Goal: Task Accomplishment & Management: Manage account settings

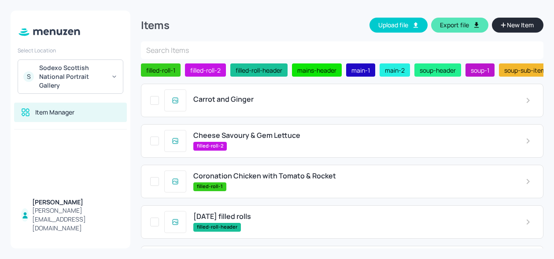
scroll to position [316, 0]
drag, startPoint x: 252, startPoint y: 99, endPoint x: 256, endPoint y: 107, distance: 8.7
click at [256, 105] on div "Carrot and Ginger" at bounding box center [352, 100] width 332 height 10
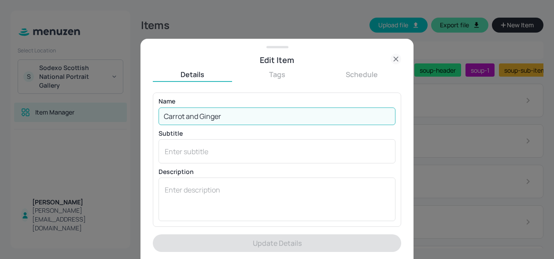
drag, startPoint x: 237, startPoint y: 116, endPoint x: 104, endPoint y: 107, distance: 133.8
click at [104, 107] on div "Edit Item Details Tags Schedule Name Carrot and Ginger ​ Subtitle x ​ Descripti…" at bounding box center [277, 129] width 554 height 259
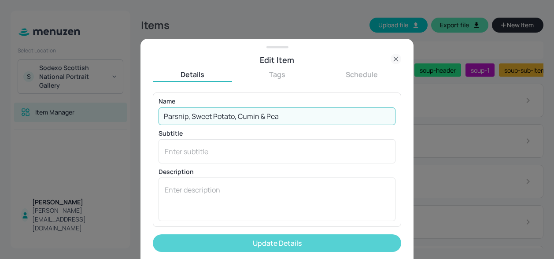
type input "Parsnip, Sweet Potato, Cumin & Pea"
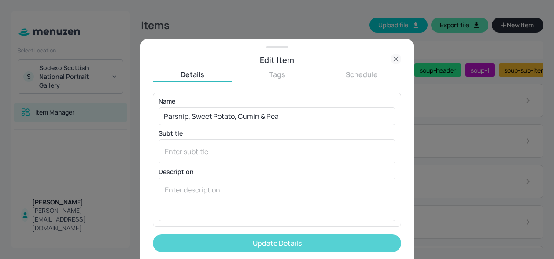
click at [275, 245] on button "Update Details" at bounding box center [277, 243] width 248 height 18
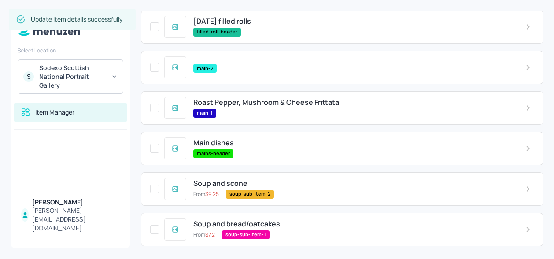
scroll to position [202, 0]
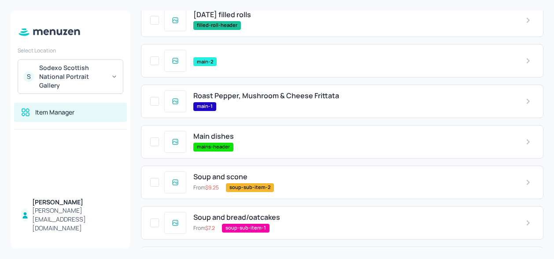
click at [311, 95] on span "Roast Pepper, Mushroom & Cheese Frittata" at bounding box center [266, 96] width 146 height 8
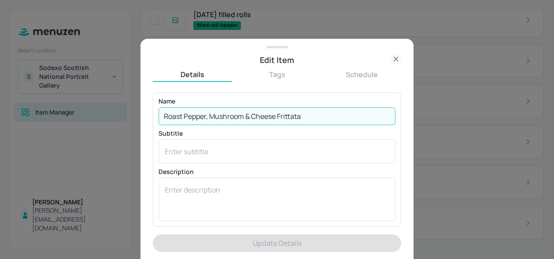
drag, startPoint x: 277, startPoint y: 115, endPoint x: 251, endPoint y: 115, distance: 25.6
click at [251, 115] on input "Roast Pepper, Mushroom & Cheese Frittata" at bounding box center [277, 117] width 237 height 18
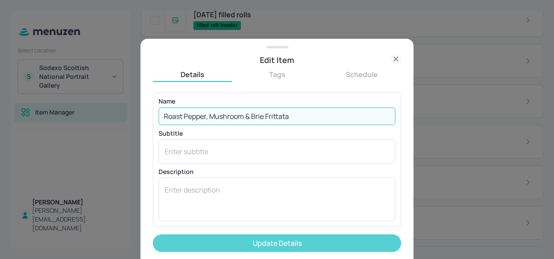
type input "Roast Pepper, Mushroom & Brie Frittata"
click at [267, 242] on button "Update Details" at bounding box center [277, 243] width 248 height 18
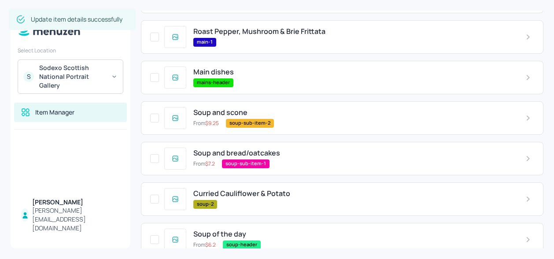
scroll to position [321, 0]
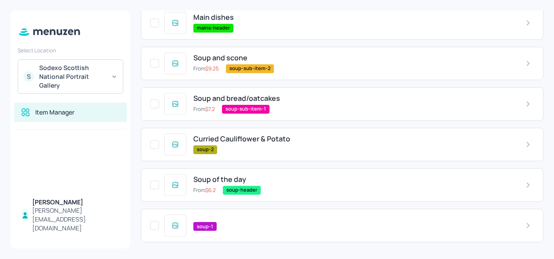
click at [226, 225] on div "soup-1" at bounding box center [352, 226] width 318 height 9
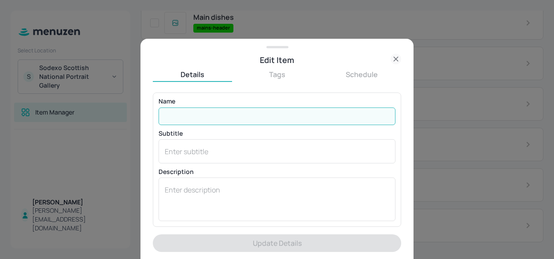
click at [189, 115] on input "text" at bounding box center [277, 117] width 237 height 18
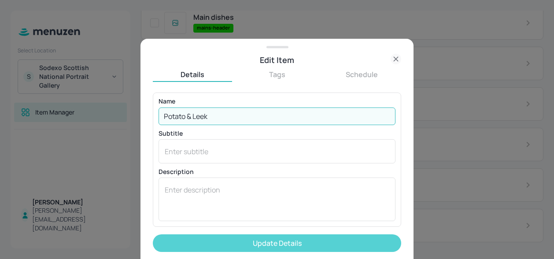
type input "Potato & Leek"
click at [281, 247] on button "Update Details" at bounding box center [277, 243] width 248 height 18
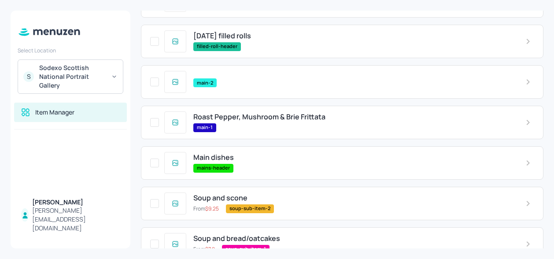
scroll to position [180, 0]
click at [238, 162] on div "Main dishes" at bounding box center [352, 158] width 318 height 8
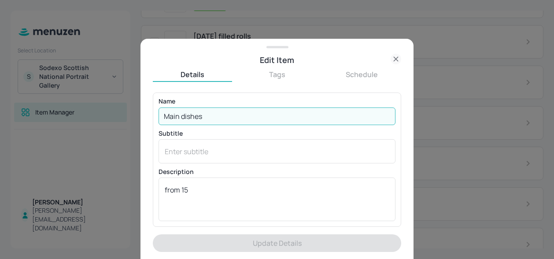
drag, startPoint x: 217, startPoint y: 111, endPoint x: 152, endPoint y: 116, distance: 65.9
click at [152, 116] on div "Edit Item Details Tags Schedule Name Main dishes ​ Subtitle x ​ Description fro…" at bounding box center [277, 149] width 273 height 220
click at [396, 62] on icon at bounding box center [396, 59] width 11 height 11
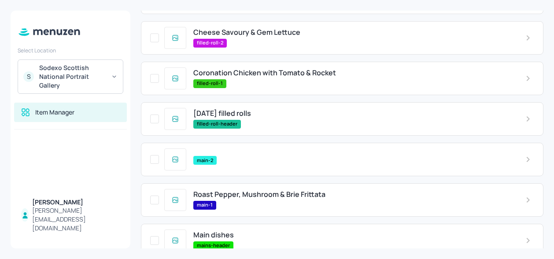
scroll to position [103, 0]
click at [211, 154] on div "main-2" at bounding box center [342, 159] width 403 height 33
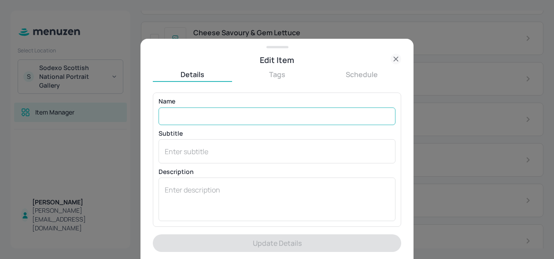
click at [192, 115] on input "text" at bounding box center [277, 117] width 237 height 18
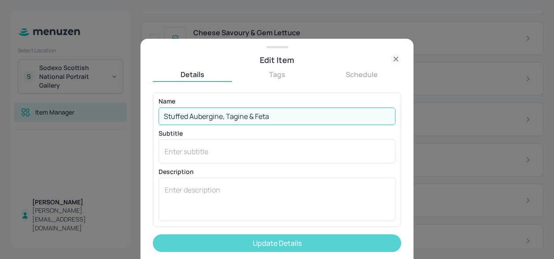
type input "Stuffed Aubergine, Tagine & Feta"
click at [303, 247] on button "Update Details" at bounding box center [277, 243] width 248 height 18
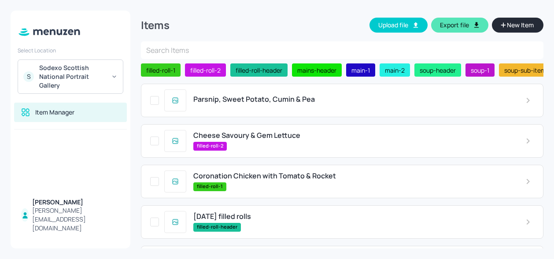
scroll to position [19, 0]
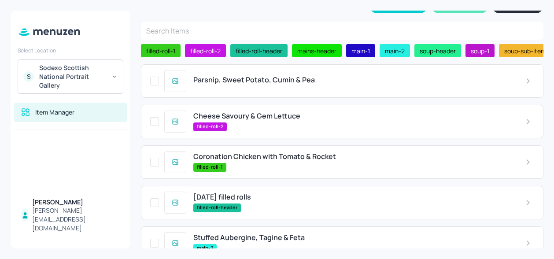
click at [263, 138] on div "Cheese Savoury & Gem Lettuce filled-roll-2" at bounding box center [342, 121] width 403 height 33
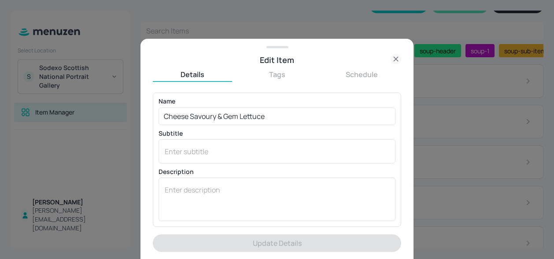
click at [397, 59] on icon at bounding box center [396, 59] width 11 height 11
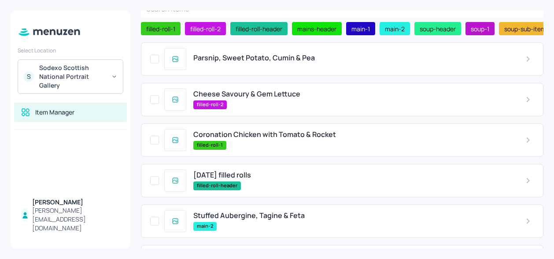
scroll to position [0, 0]
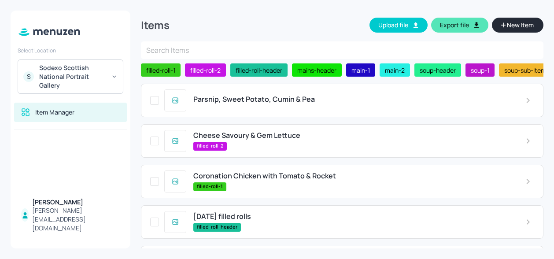
click at [274, 137] on span "Cheese Savoury & Gem Lettuce" at bounding box center [246, 135] width 107 height 8
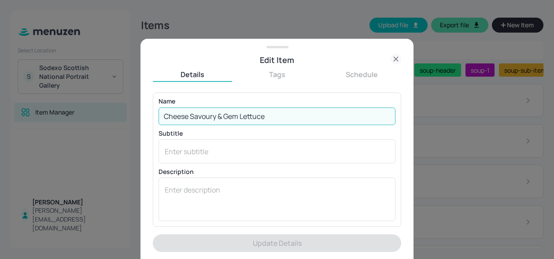
drag, startPoint x: 285, startPoint y: 120, endPoint x: 96, endPoint y: 112, distance: 188.8
click at [96, 112] on div "Edit Item Details Tags Schedule Name Cheese Savoury & Gem Lettuce ​ Subtitle x …" at bounding box center [277, 129] width 554 height 259
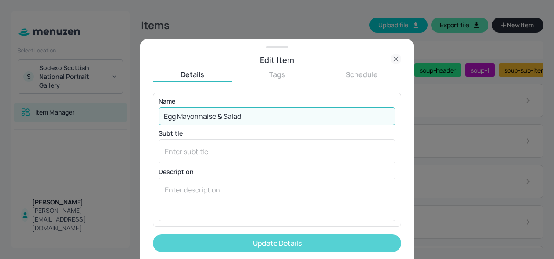
type input "Egg Mayonnaise & Salad"
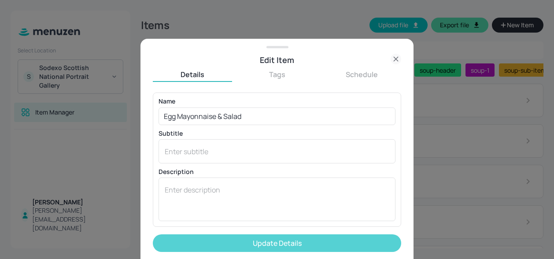
click at [272, 240] on button "Update Details" at bounding box center [277, 243] width 248 height 18
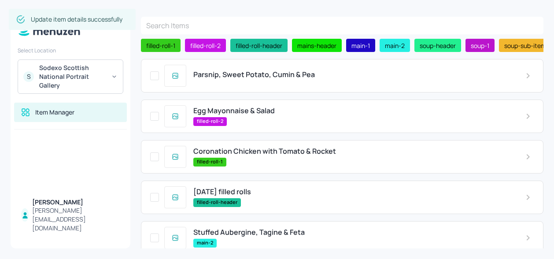
scroll to position [25, 0]
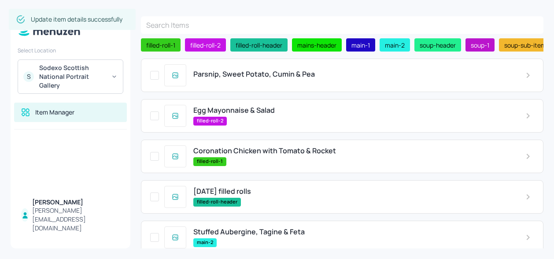
click at [288, 142] on div "Coronation Chicken with Tomato & Rocket filled-roll-1" at bounding box center [342, 156] width 403 height 33
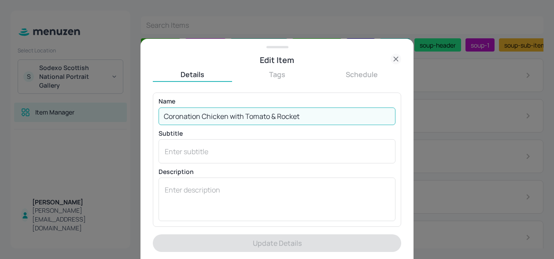
drag, startPoint x: 315, startPoint y: 121, endPoint x: 141, endPoint y: 130, distance: 173.8
click at [141, 130] on div "Edit Item Details Tags Schedule Name Coronation Chicken with Tomato & Rocket ​ …" at bounding box center [277, 149] width 273 height 220
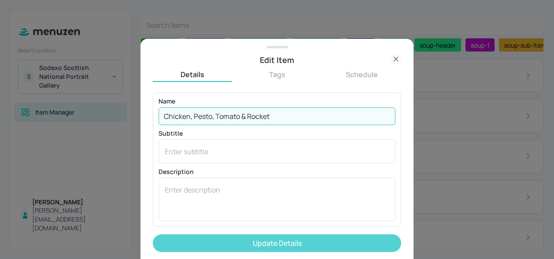
type input "Chicken, Pesto, Tomato & Rocket"
click at [294, 241] on button "Update Details" at bounding box center [277, 243] width 248 height 18
